Goal: Find contact information: Find contact information

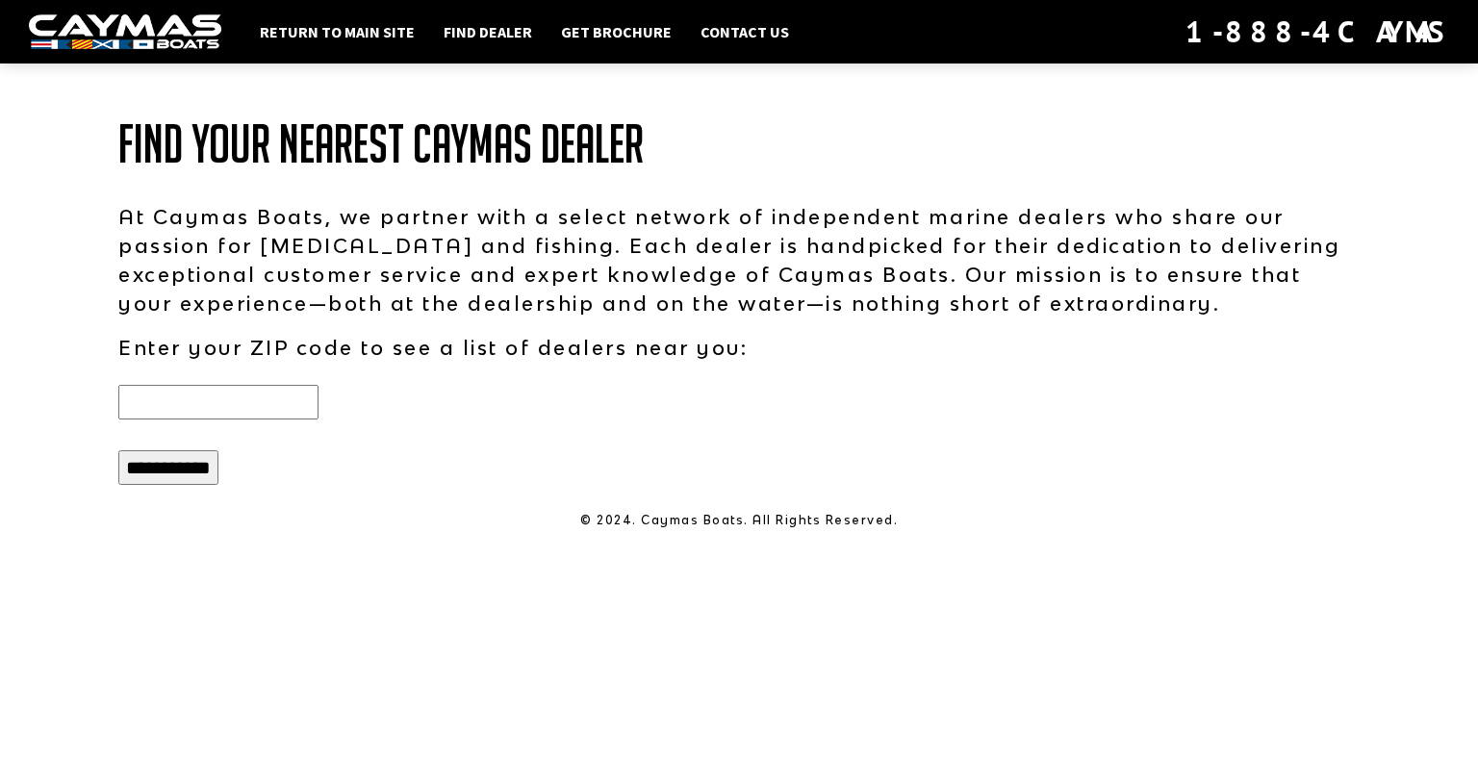
click at [247, 406] on input "text" at bounding box center [218, 402] width 200 height 35
type input "*****"
drag, startPoint x: 228, startPoint y: 456, endPoint x: 203, endPoint y: 462, distance: 25.7
click at [212, 460] on div "**********" at bounding box center [739, 468] width 1280 height 50
click at [203, 462] on input "**********" at bounding box center [168, 467] width 100 height 35
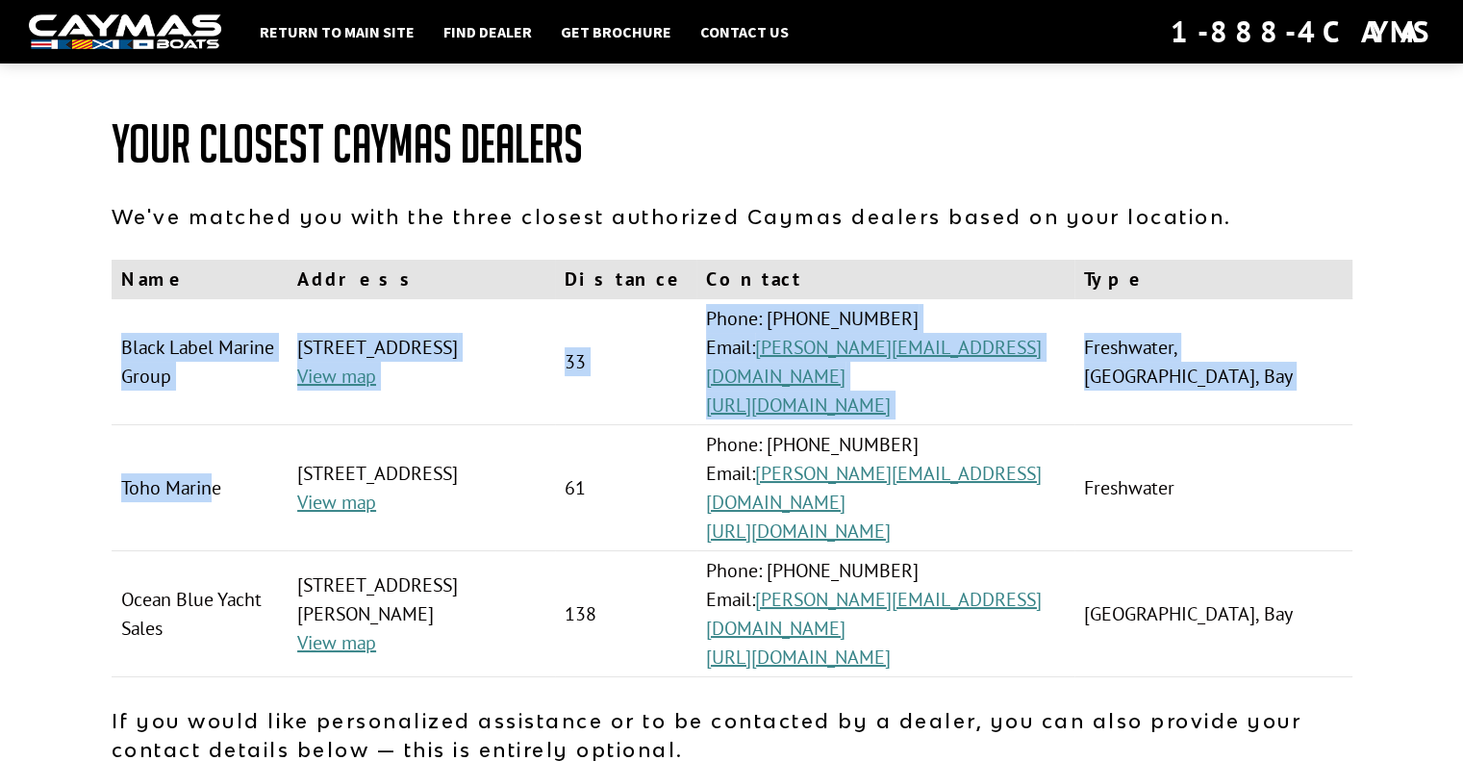
drag, startPoint x: 124, startPoint y: 341, endPoint x: 216, endPoint y: 400, distance: 109.1
click at [216, 400] on tbody "Black Label Marine Group [STREET_ADDRESS] View map 33 Phone: [PHONE_NUMBER] Ema…" at bounding box center [732, 488] width 1241 height 378
click at [216, 425] on td "Toho Marine" at bounding box center [200, 488] width 177 height 126
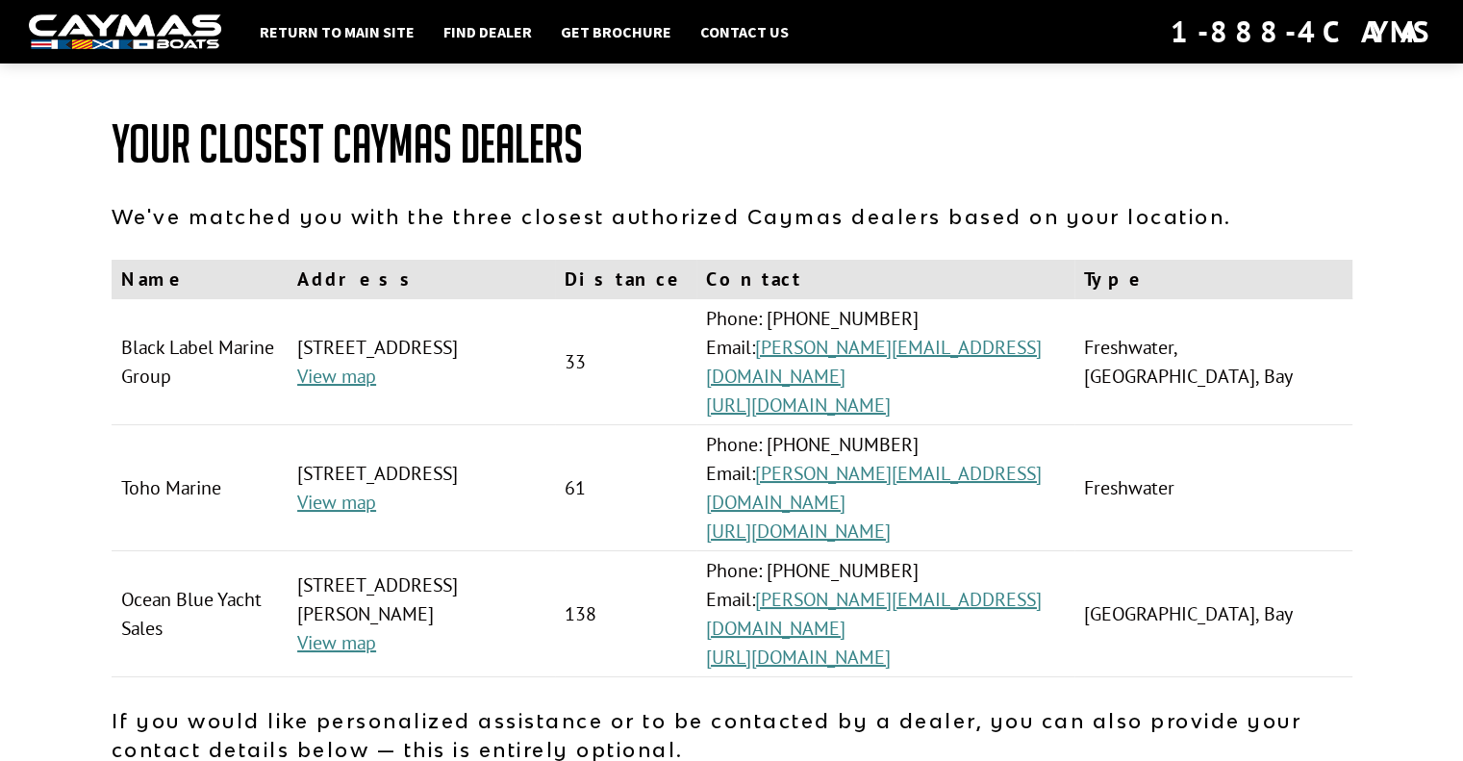
click at [128, 449] on td "Toho Marine" at bounding box center [200, 488] width 177 height 126
click at [168, 444] on td "Toho Marine" at bounding box center [200, 488] width 177 height 126
click at [521, 351] on td "[STREET_ADDRESS] View map" at bounding box center [421, 362] width 267 height 126
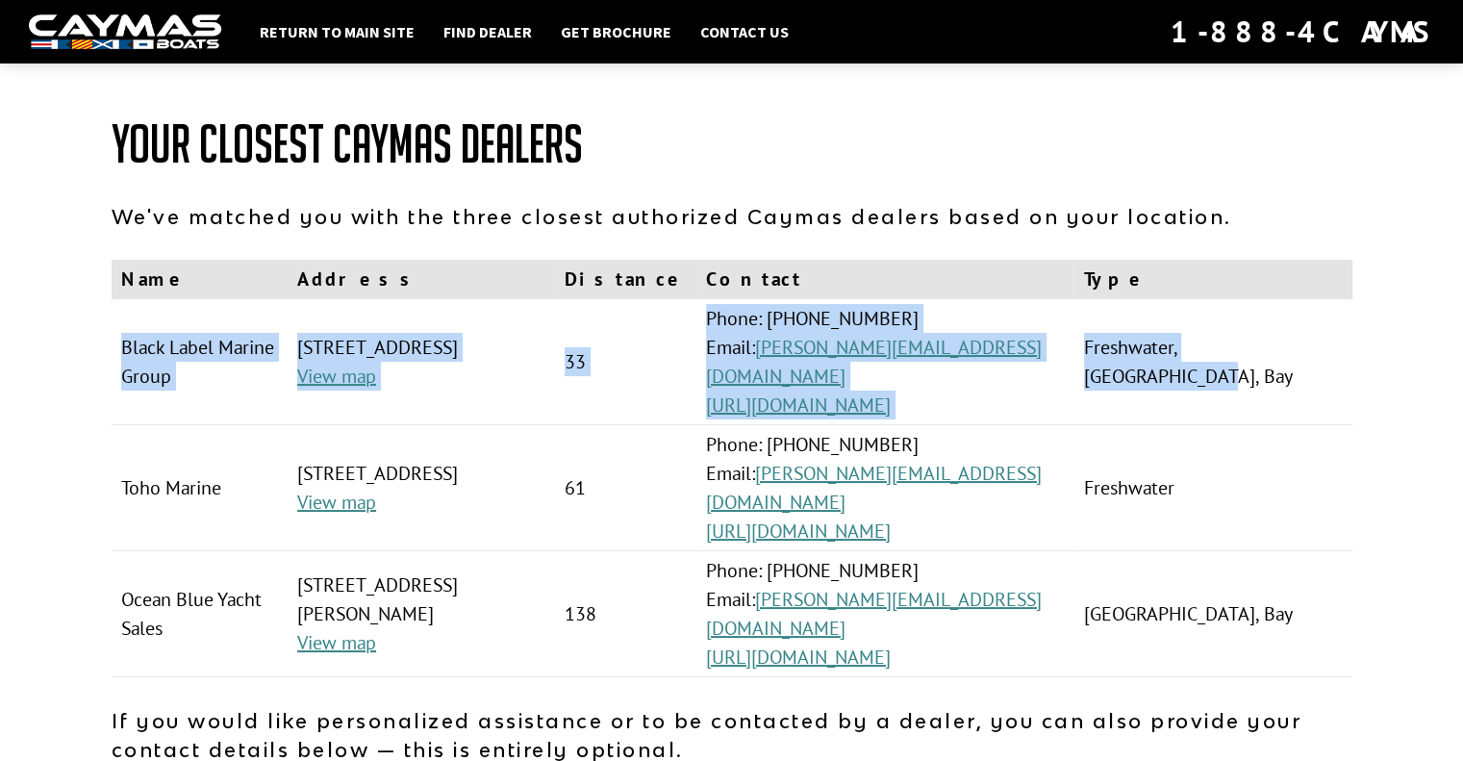
drag, startPoint x: 122, startPoint y: 335, endPoint x: 1236, endPoint y: 372, distance: 1114.8
click at [1236, 372] on tr "Black Label Marine Group 7290 Park Blvd N, Pinellas Park, FL, 33781, USA View m…" at bounding box center [732, 362] width 1241 height 126
click at [1236, 372] on td "Freshwater, Saltwater, Bay" at bounding box center [1213, 362] width 277 height 126
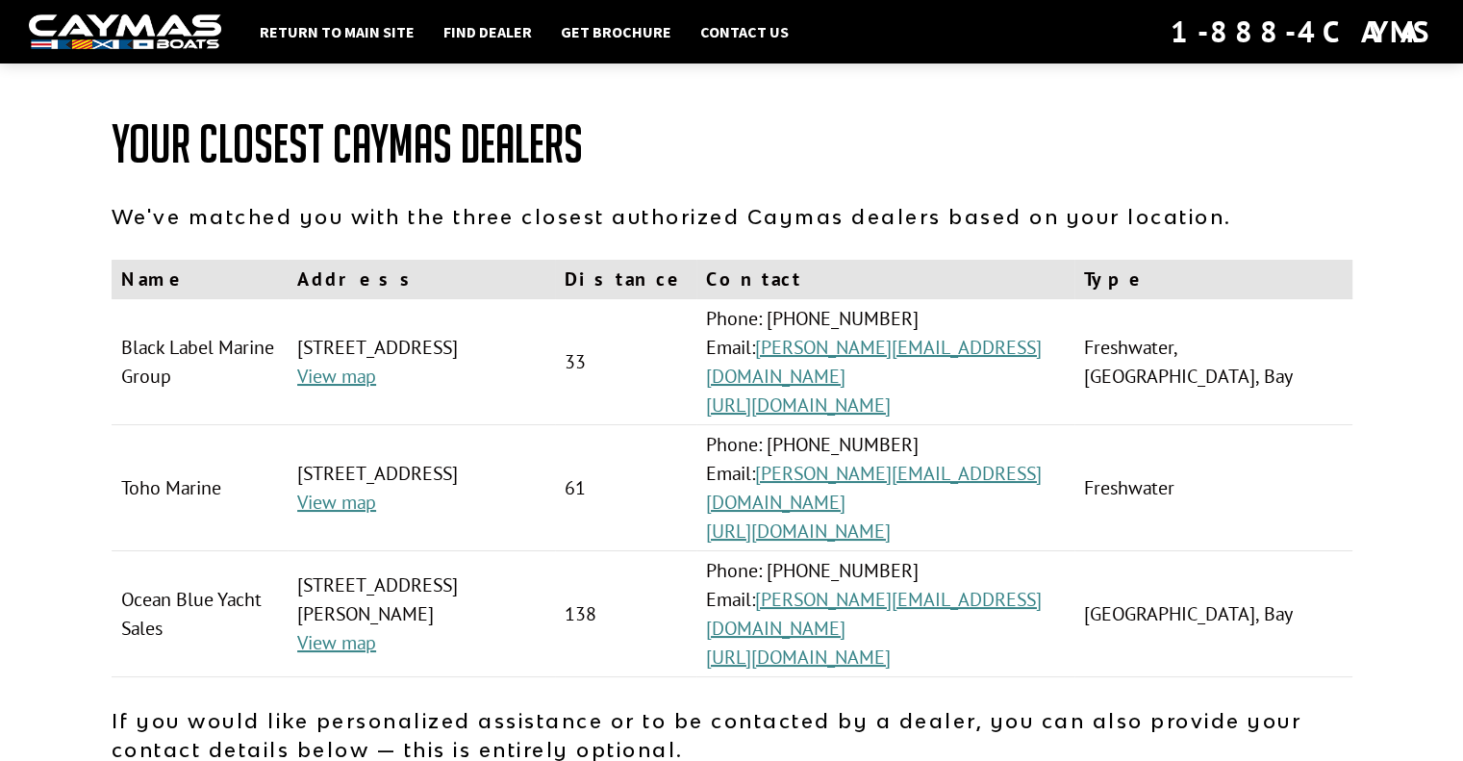
click at [1236, 372] on td "Freshwater, Saltwater, Bay" at bounding box center [1213, 362] width 277 height 126
click at [876, 393] on link "https://www.teamblmg.com" at bounding box center [798, 405] width 185 height 25
